Goal: Task Accomplishment & Management: Use online tool/utility

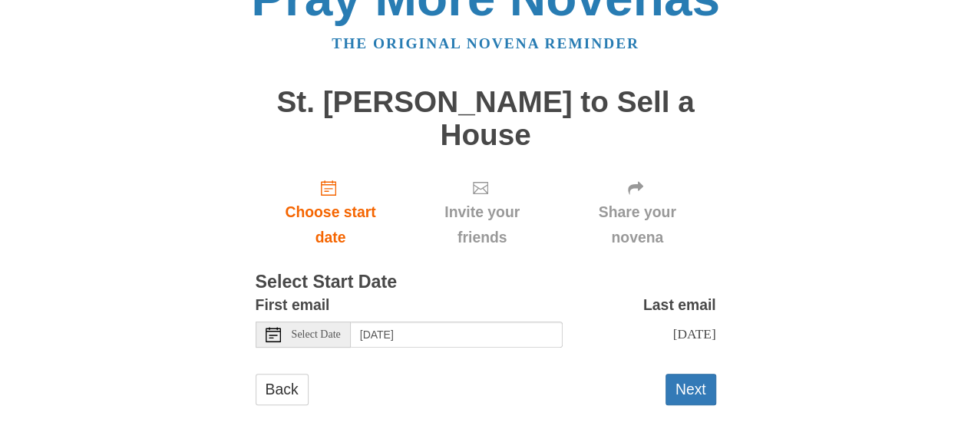
scroll to position [77, 0]
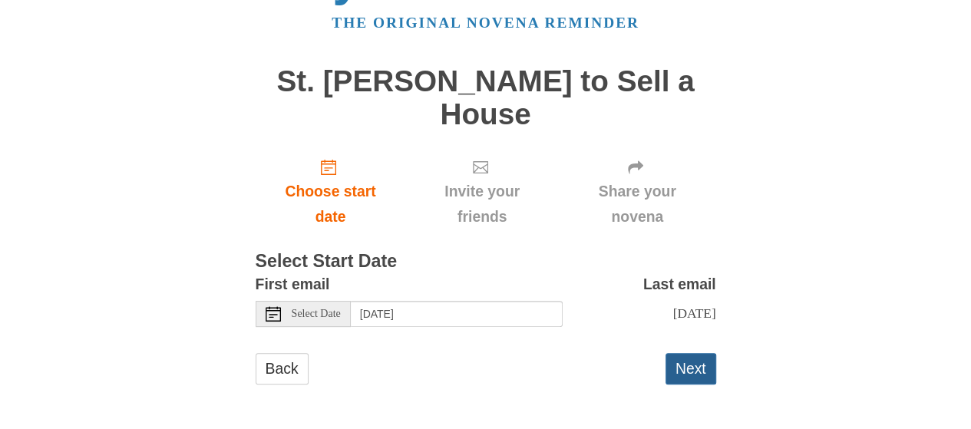
click at [688, 369] on button "Next" at bounding box center [691, 368] width 51 height 31
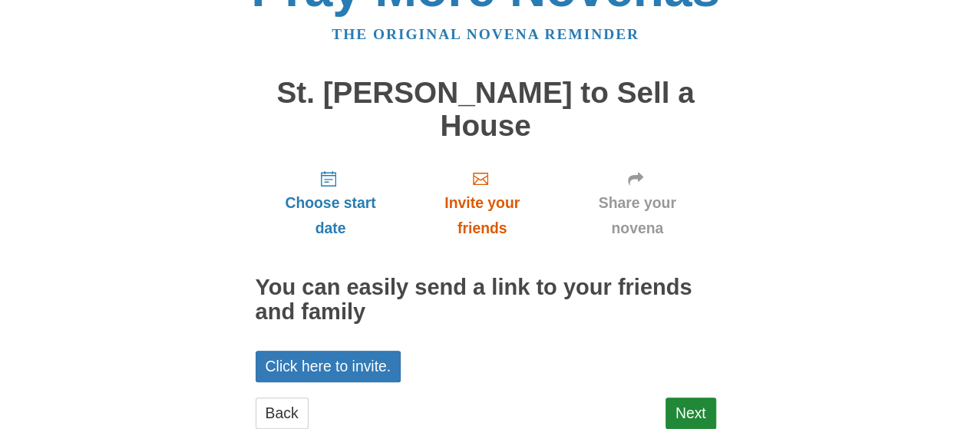
scroll to position [94, 0]
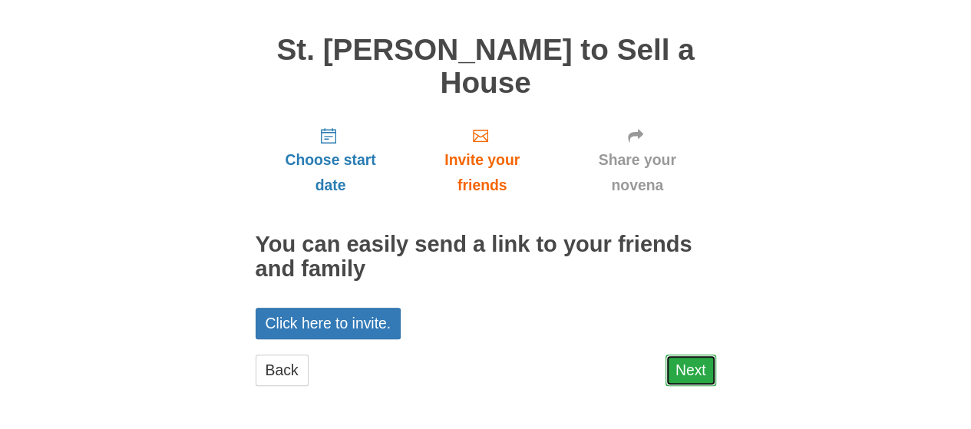
click at [694, 372] on link "Next" at bounding box center [691, 370] width 51 height 31
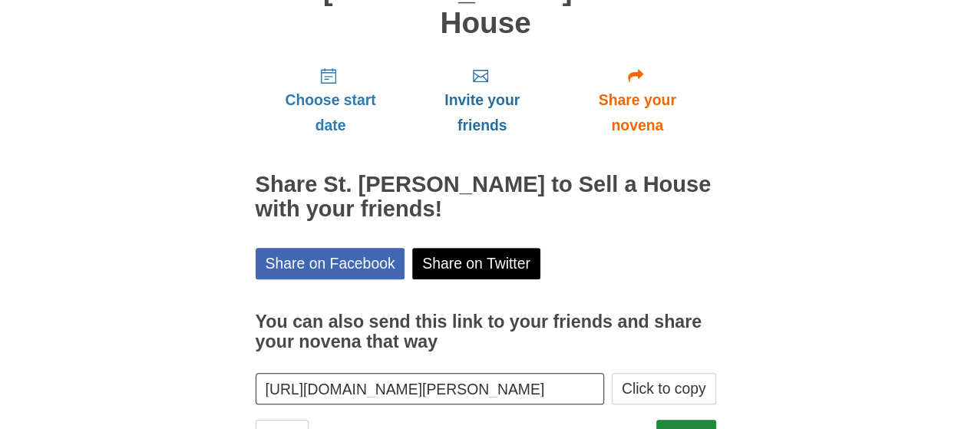
scroll to position [218, 0]
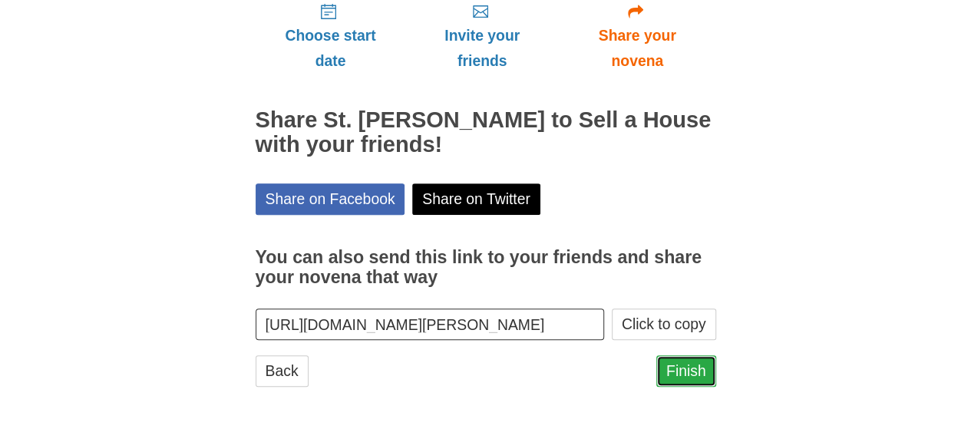
click at [683, 374] on link "Finish" at bounding box center [686, 371] width 60 height 31
